Goal: Information Seeking & Learning: Check status

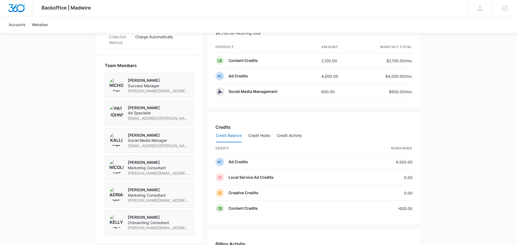
scroll to position [369, 0]
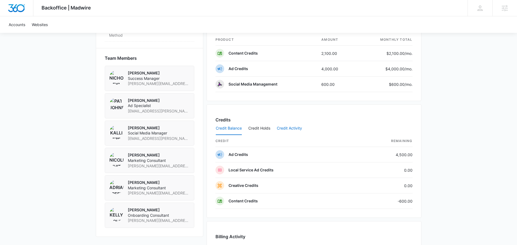
click at [296, 128] on button "Credit Activity" at bounding box center [289, 128] width 25 height 13
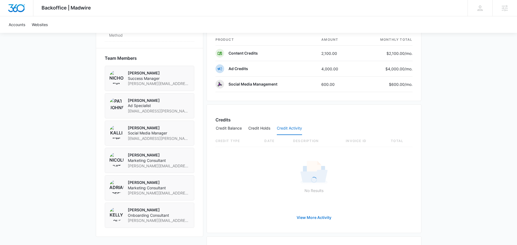
click at [311, 218] on link "View More Activity" at bounding box center [314, 217] width 46 height 13
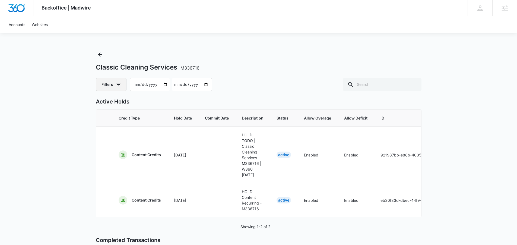
click at [114, 87] on button "Filters" at bounding box center [111, 84] width 31 height 13
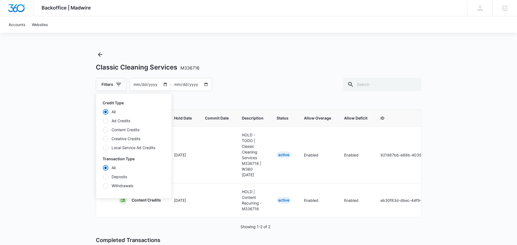
click at [128, 126] on div "All Ad Credits Content Credits Creative Credits Local Service Ad Credits" at bounding box center [134, 130] width 62 height 42
click at [127, 132] on label "Content Credits" at bounding box center [134, 130] width 62 height 6
click at [103, 130] on input "Content Credits" at bounding box center [103, 130] width 0 height 0
radio input "false"
radio input "true"
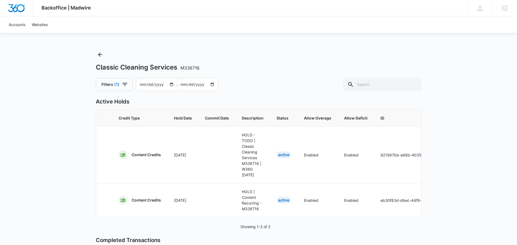
click at [51, 158] on div "Backoffice | Madwire Apps Settings ED Elizabeth Dutton elizabeth.dutton@madwire…" at bounding box center [258, 182] width 517 height 364
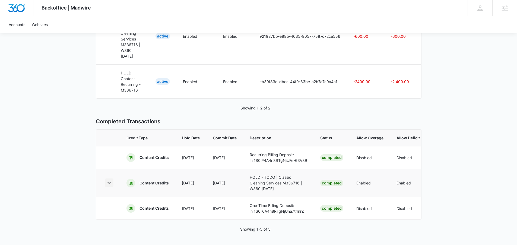
click at [109, 180] on icon "button" at bounding box center [109, 183] width 7 height 7
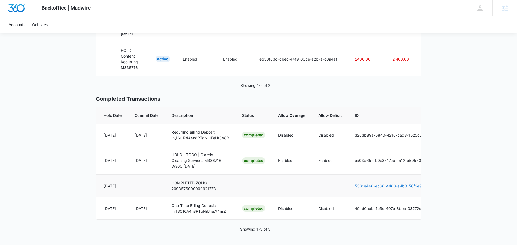
scroll to position [0, 78]
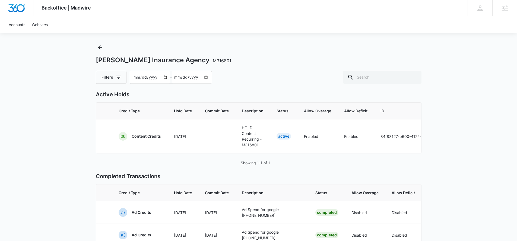
scroll to position [0, 119]
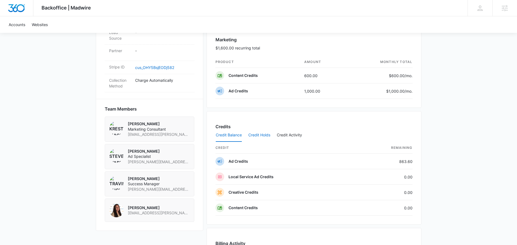
scroll to position [320, 0]
click at [265, 134] on button "Credit Holds" at bounding box center [259, 134] width 22 height 13
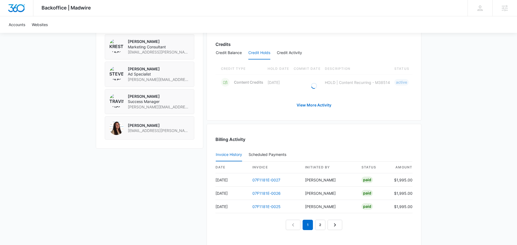
scroll to position [422, 0]
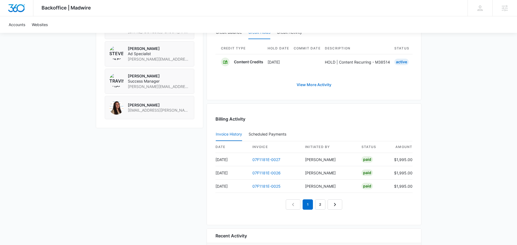
click at [317, 87] on link "View More Activity" at bounding box center [314, 84] width 46 height 13
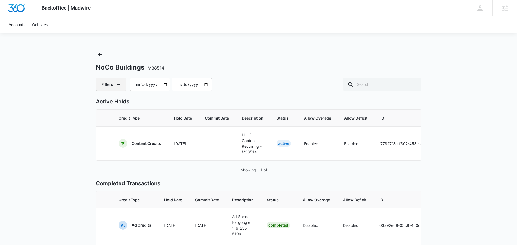
click at [114, 85] on button "Filters" at bounding box center [111, 84] width 31 height 13
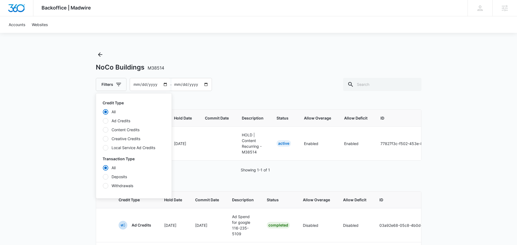
drag, startPoint x: 121, startPoint y: 130, endPoint x: 155, endPoint y: 124, distance: 34.5
click at [121, 130] on label "Content Credits" at bounding box center [134, 130] width 62 height 6
click at [103, 130] on input "Content Credits" at bounding box center [103, 130] width 0 height 0
radio input "false"
radio input "true"
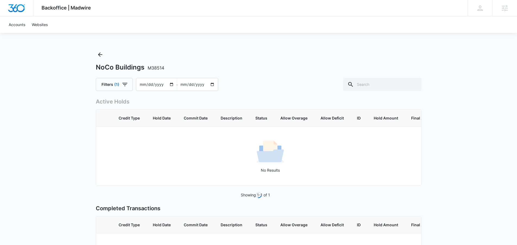
click at [280, 77] on div "NoCo Buildings M38514 Filters (1) 2025-07-06 – 2025-09-04" at bounding box center [259, 70] width 326 height 41
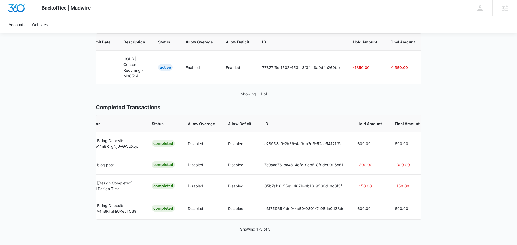
scroll to position [0, 168]
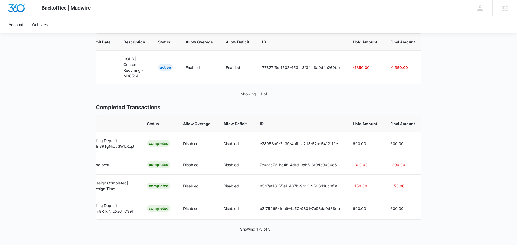
drag, startPoint x: 263, startPoint y: 219, endPoint x: 379, endPoint y: 224, distance: 116.3
click at [379, 224] on div "Active Holds Credit Type Hold Date Commit Date Description Status Allow Overage…" at bounding box center [259, 126] width 326 height 210
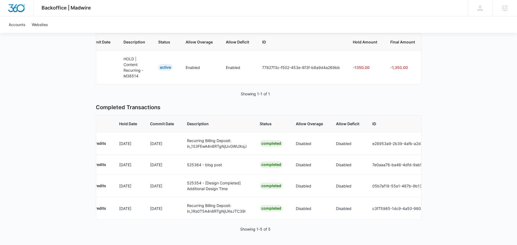
scroll to position [0, 0]
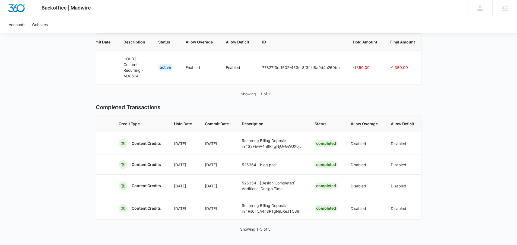
click at [258, 219] on div "Credit Type Hold Date Commit Date Description Status Allow Overage Allow Defici…" at bounding box center [259, 167] width 326 height 105
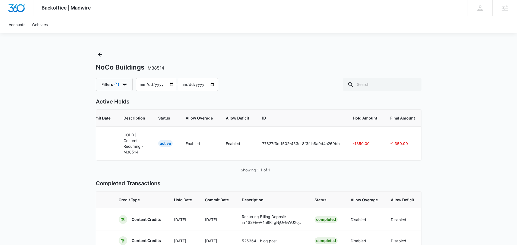
scroll to position [1, 0]
click at [170, 83] on input "[DATE]" at bounding box center [156, 83] width 40 height 12
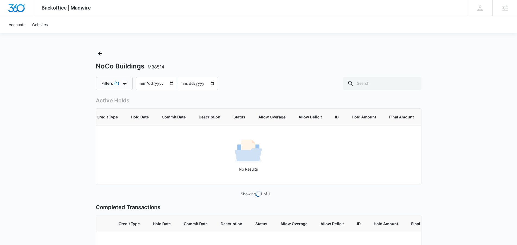
type input "2025-01-06"
click at [266, 84] on div "Filters (1) 2025-01-06 – 2025-09-04" at bounding box center [259, 83] width 326 height 13
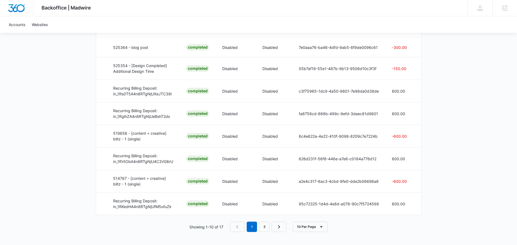
scroll to position [0, 168]
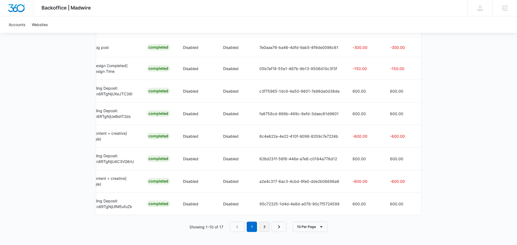
click at [264, 226] on link "2" at bounding box center [264, 227] width 10 height 10
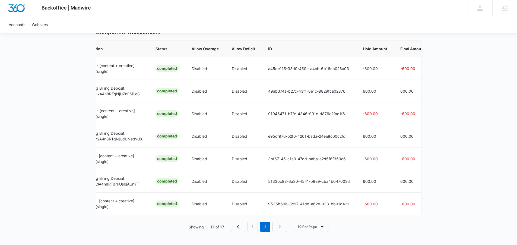
scroll to position [0, 171]
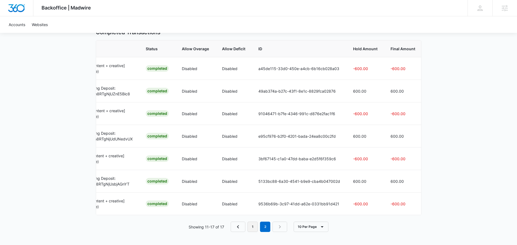
click at [250, 226] on link "1" at bounding box center [253, 227] width 10 height 10
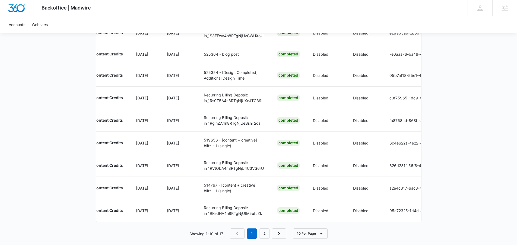
scroll to position [0, 0]
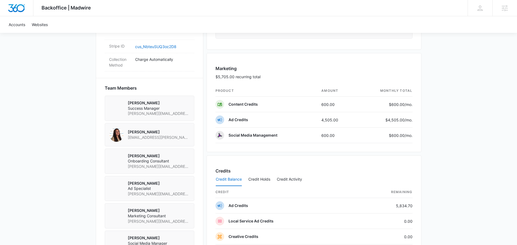
scroll to position [366, 0]
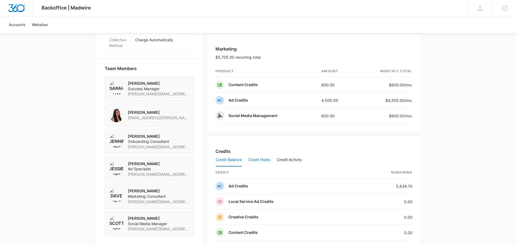
click at [264, 160] on button "Credit Holds" at bounding box center [259, 159] width 22 height 13
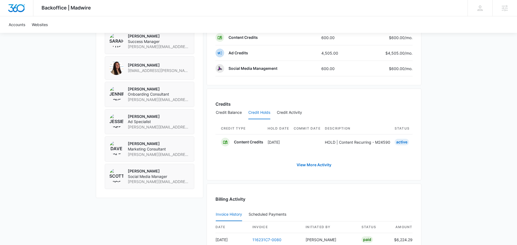
scroll to position [0, 219]
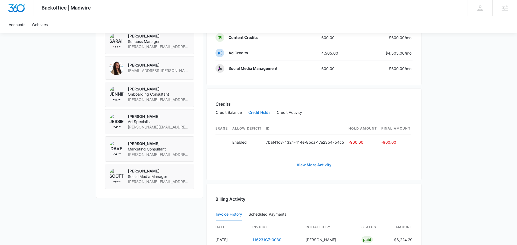
click at [306, 171] on link "View More Activity" at bounding box center [314, 164] width 46 height 13
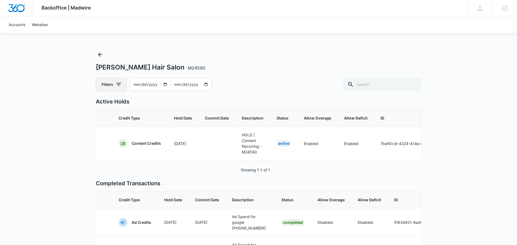
click at [111, 85] on button "Filters" at bounding box center [111, 84] width 31 height 13
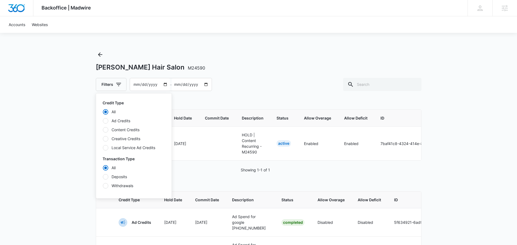
click at [125, 129] on label "Content Credits" at bounding box center [134, 130] width 62 height 6
click at [103, 130] on input "Content Credits" at bounding box center [103, 130] width 0 height 0
radio input "false"
radio input "true"
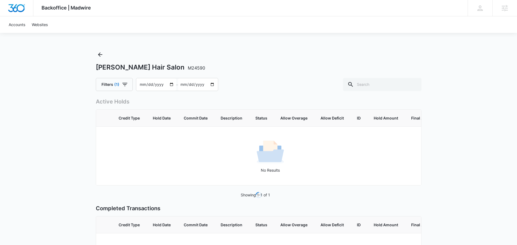
click at [267, 94] on div "Angelo David Hair Salon M24590 Filters (1) 2025-07-06 – 2025-09-04 Loading Acti…" at bounding box center [259, 183] width 326 height 267
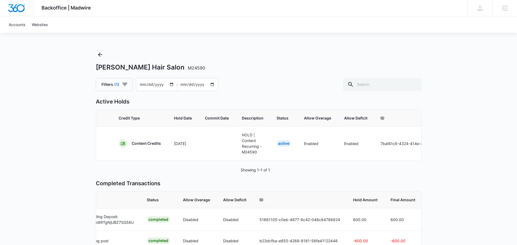
click at [170, 83] on input "[DATE]" at bounding box center [156, 84] width 40 height 12
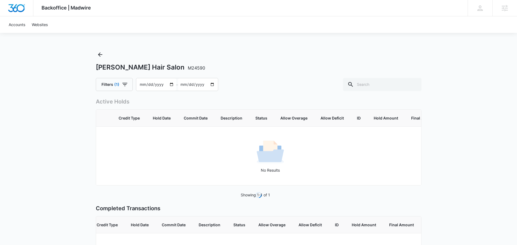
type input "2025-01-06"
click at [274, 86] on div "Filters (1) 2025-01-06 – 2025-09-04" at bounding box center [259, 84] width 326 height 13
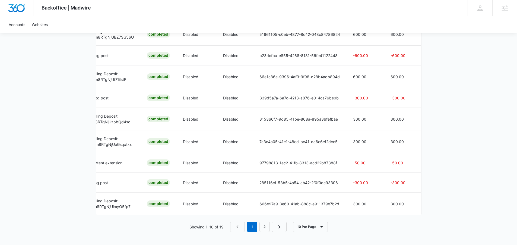
scroll to position [0, 0]
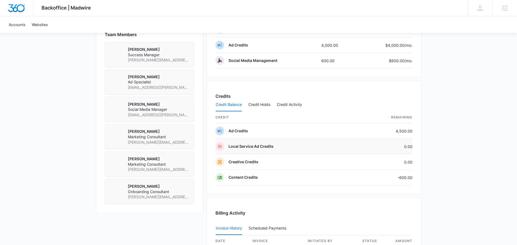
scroll to position [419, 0]
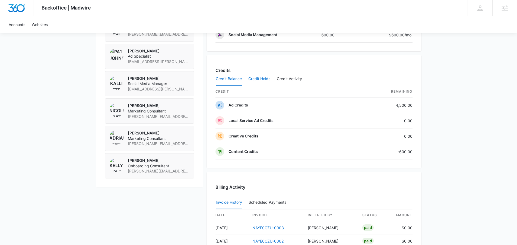
click at [263, 76] on button "Credit Holds" at bounding box center [259, 79] width 22 height 13
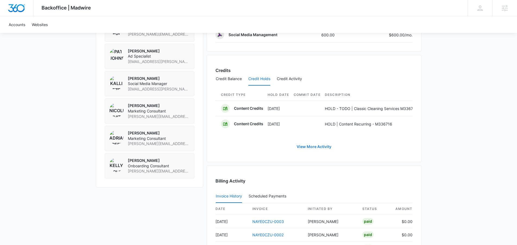
click at [317, 151] on link "View More Activity" at bounding box center [314, 146] width 46 height 13
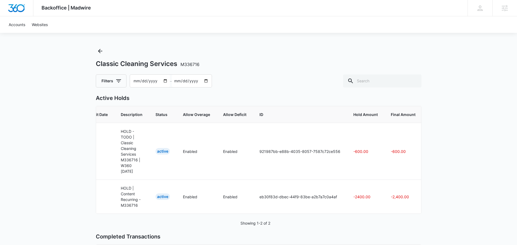
scroll to position [43, 0]
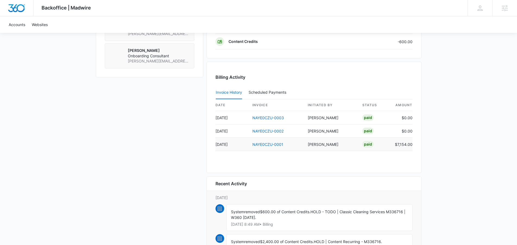
scroll to position [403, 0]
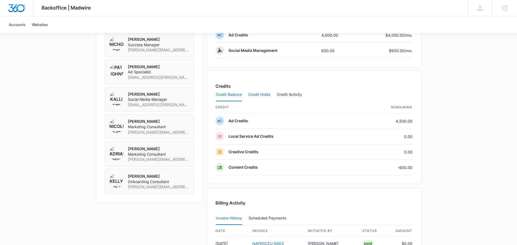
click at [261, 96] on button "Credit Holds" at bounding box center [259, 94] width 22 height 13
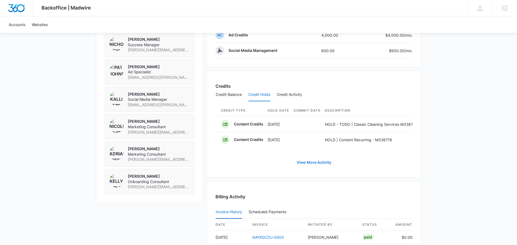
click at [315, 165] on link "View More Activity" at bounding box center [314, 162] width 46 height 13
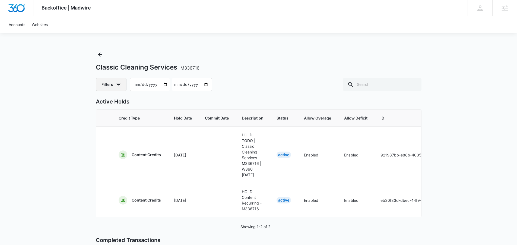
click at [115, 81] on icon "button" at bounding box center [118, 84] width 7 height 7
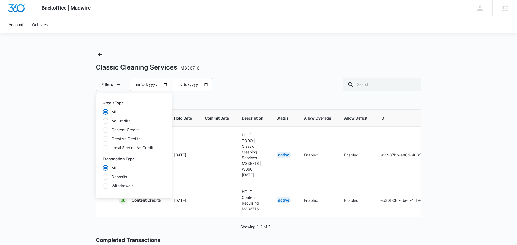
click at [122, 129] on label "Content Credits" at bounding box center [134, 130] width 62 height 6
click at [103, 130] on input "Content Credits" at bounding box center [103, 130] width 0 height 0
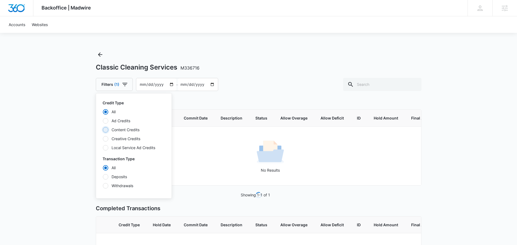
radio input "false"
radio input "true"
click at [266, 77] on div "Classic Cleaning Services M336716 Filters (1) Credit Type All Ad Credits Conten…" at bounding box center [259, 70] width 326 height 41
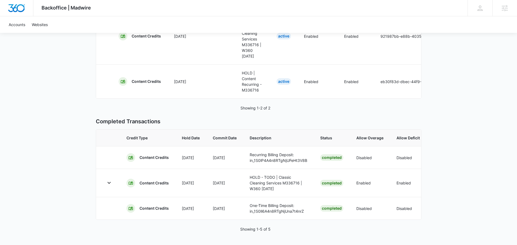
scroll to position [127, 0]
click at [109, 180] on icon "button" at bounding box center [109, 183] width 7 height 7
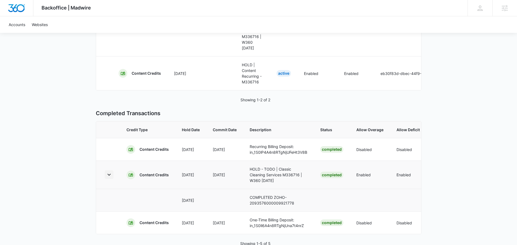
click at [109, 178] on icon "button" at bounding box center [109, 174] width 7 height 7
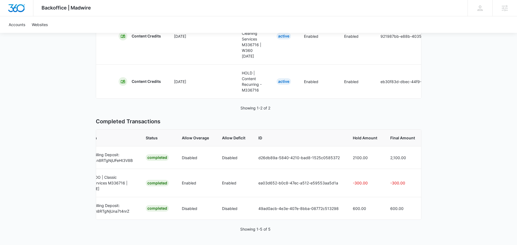
scroll to position [0, 0]
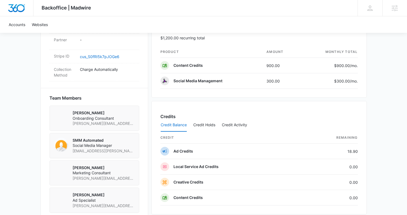
scroll to position [329, 0]
click at [204, 125] on button "Credit Holds" at bounding box center [204, 125] width 22 height 13
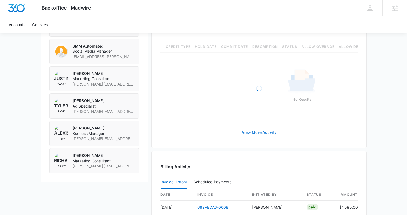
scroll to position [422, 0]
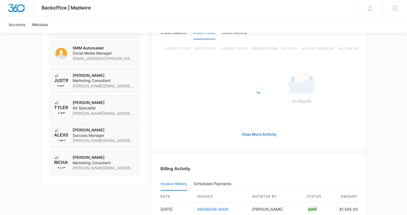
click at [260, 139] on link "View More Activity" at bounding box center [259, 134] width 46 height 13
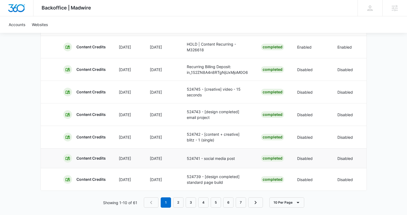
scroll to position [219, 0]
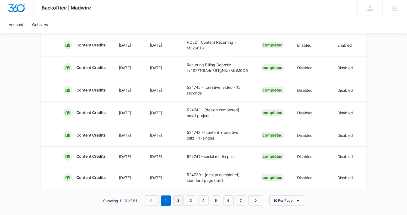
click at [178, 206] on link "2" at bounding box center [178, 201] width 10 height 10
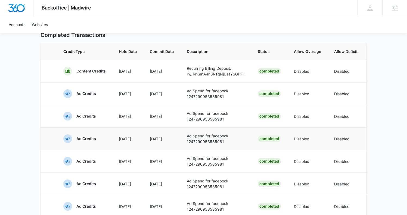
scroll to position [0, 0]
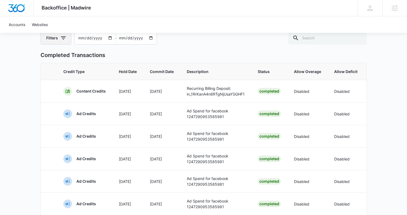
click at [54, 42] on button "Filters" at bounding box center [55, 38] width 31 height 13
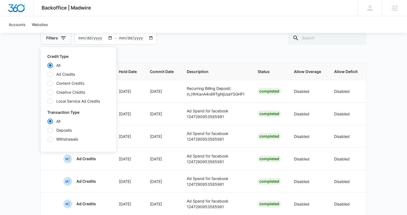
click at [65, 83] on label "Content Credits" at bounding box center [78, 83] width 62 height 6
click at [48, 83] on input "Content Credits" at bounding box center [47, 83] width 0 height 0
radio input "false"
radio input "true"
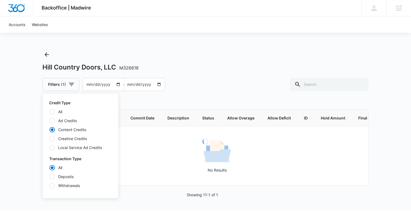
click at [391, 143] on div "Backoffice | Madwire Apps Settings ED [PERSON_NAME] [PERSON_NAME][EMAIL_ADDRESS…" at bounding box center [205, 105] width 411 height 211
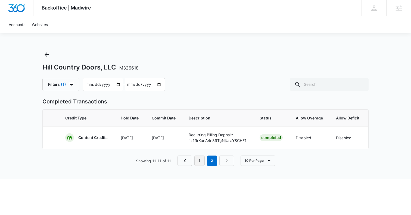
click at [199, 165] on link "1" at bounding box center [199, 161] width 10 height 10
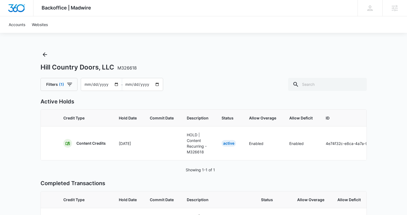
click at [116, 84] on input "[DATE]" at bounding box center [101, 84] width 40 height 12
type input "[DATE]"
click at [196, 83] on div "Filters [PHONE_NUMBER][DATE] – [DATE]" at bounding box center [203, 84] width 326 height 13
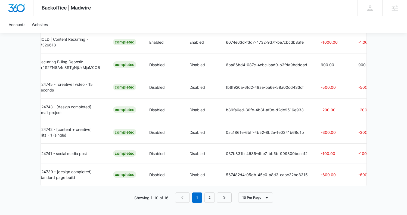
scroll to position [0, 170]
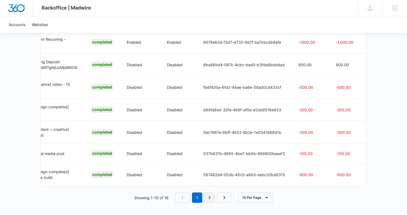
click at [208, 203] on link "2" at bounding box center [209, 198] width 10 height 10
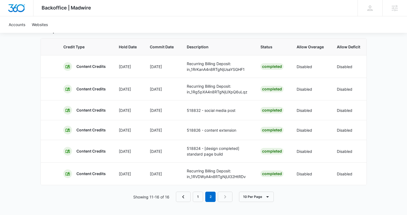
scroll to position [0, 0]
click at [200, 200] on link "1" at bounding box center [198, 197] width 10 height 10
